Goal: Task Accomplishment & Management: Manage account settings

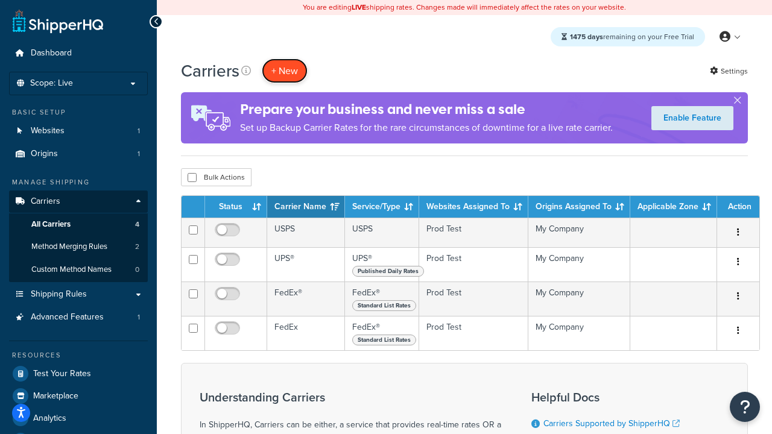
click at [285, 71] on button "+ New" at bounding box center [285, 70] width 46 height 25
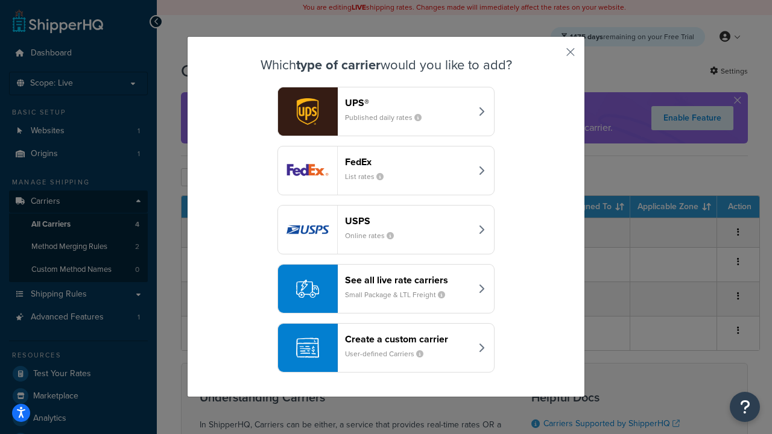
click at [386, 171] on small "List rates" at bounding box center [369, 176] width 48 height 11
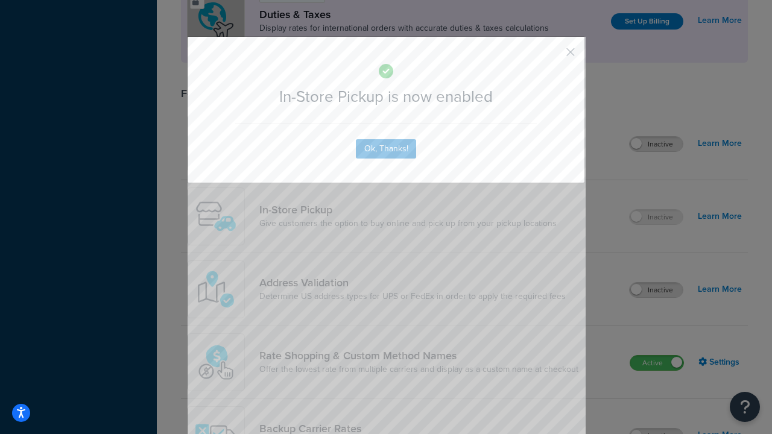
click at [552, 56] on button "button" at bounding box center [552, 56] width 3 height 3
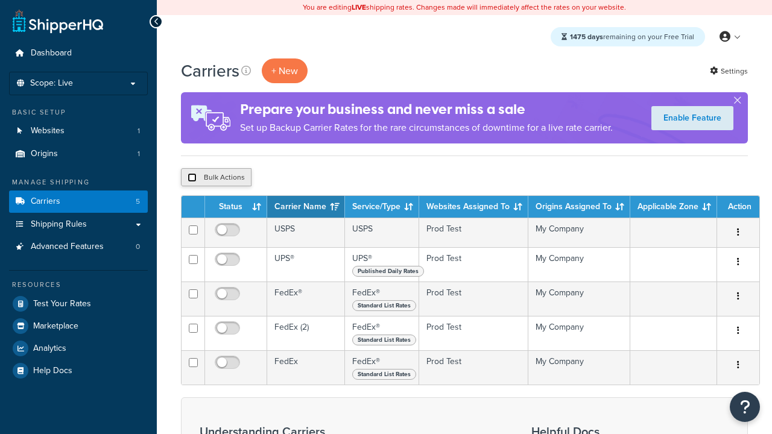
click at [192, 177] on input "checkbox" at bounding box center [192, 177] width 9 height 9
checkbox input "true"
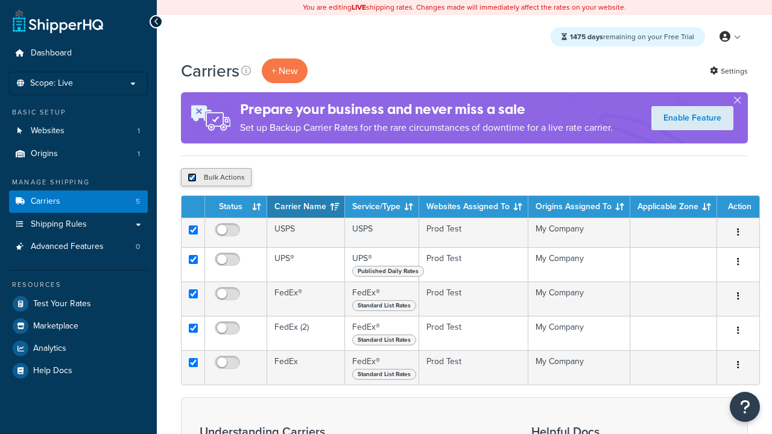
checkbox input "true"
click at [0, 0] on button "Delete" at bounding box center [0, 0] width 0 height 0
